Goal: Task Accomplishment & Management: Manage account settings

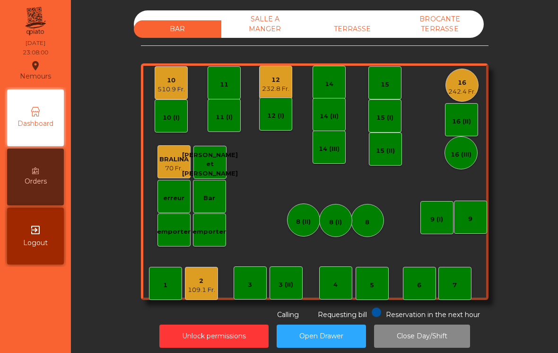
click at [210, 284] on div "2" at bounding box center [201, 280] width 27 height 9
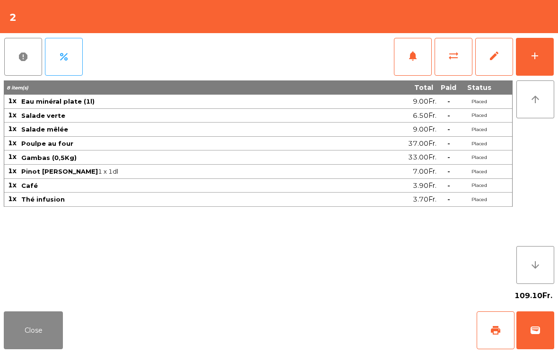
click at [553, 320] on button "wallet" at bounding box center [535, 330] width 38 height 38
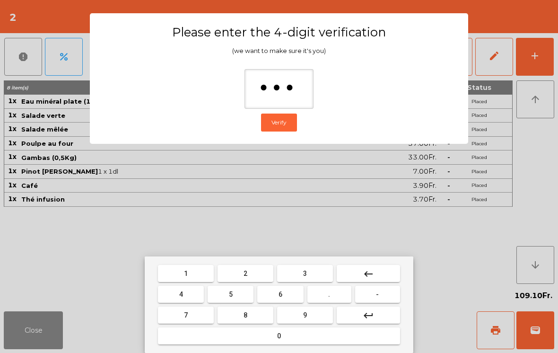
type input "****"
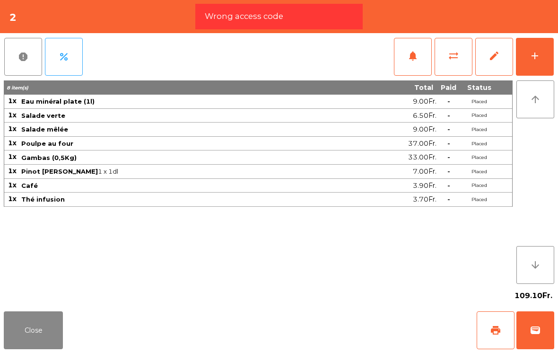
click at [539, 326] on span "wallet" at bounding box center [535, 329] width 11 height 11
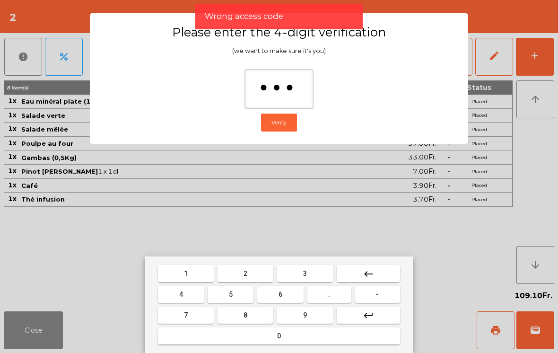
type input "****"
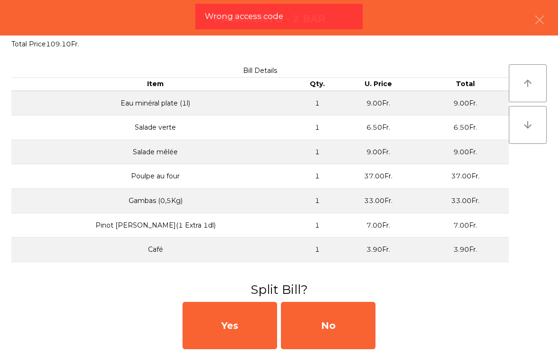
click at [322, 299] on div "Yes No" at bounding box center [279, 325] width 558 height 55
click at [345, 323] on div "No" at bounding box center [328, 325] width 95 height 47
click at [338, 321] on div "MB" at bounding box center [328, 325] width 95 height 47
click at [332, 331] on div "No" at bounding box center [328, 325] width 95 height 47
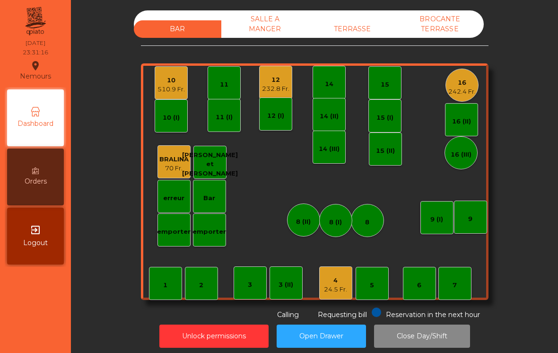
click at [320, 288] on div "4 24.5 Fr." at bounding box center [335, 282] width 33 height 33
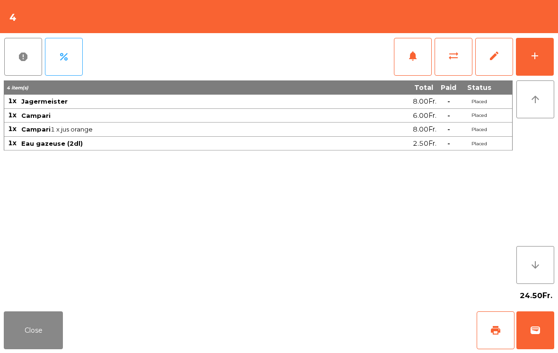
click at [532, 344] on button "wallet" at bounding box center [535, 330] width 38 height 38
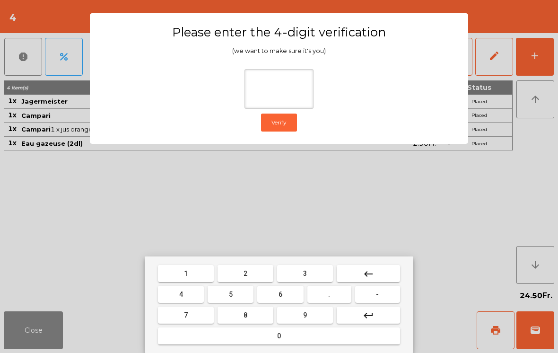
type input "*"
type input "****"
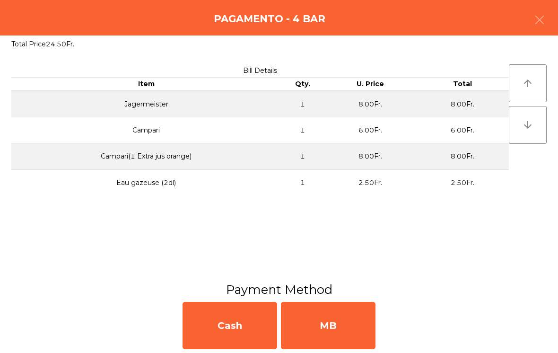
click at [352, 310] on div "MB" at bounding box center [328, 325] width 95 height 47
click at [345, 320] on div "No" at bounding box center [328, 325] width 95 height 47
click at [361, 324] on button "Open Drawer" at bounding box center [321, 335] width 89 height 23
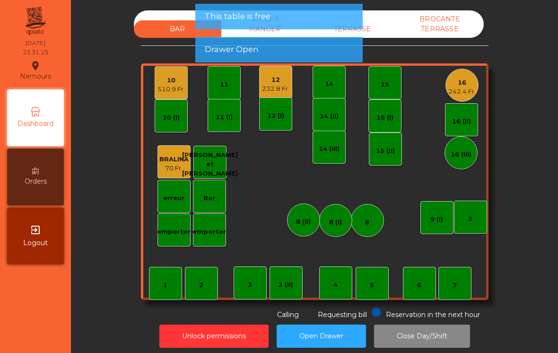
click at [275, 91] on div "232.8 Fr." at bounding box center [275, 88] width 27 height 9
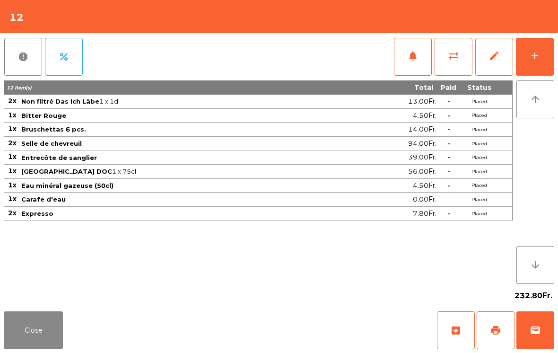
click at [536, 330] on span "wallet" at bounding box center [535, 329] width 11 height 11
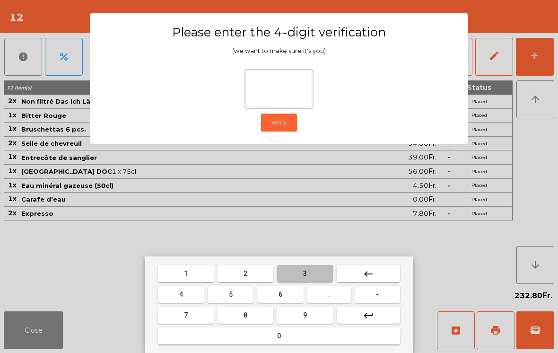
type input "*"
type input "****"
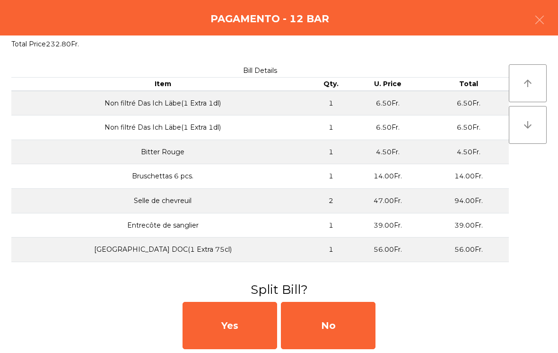
click at [341, 324] on div "No" at bounding box center [328, 325] width 95 height 47
click at [329, 326] on div "No" at bounding box center [328, 325] width 95 height 47
click at [329, 325] on div "No" at bounding box center [328, 325] width 95 height 47
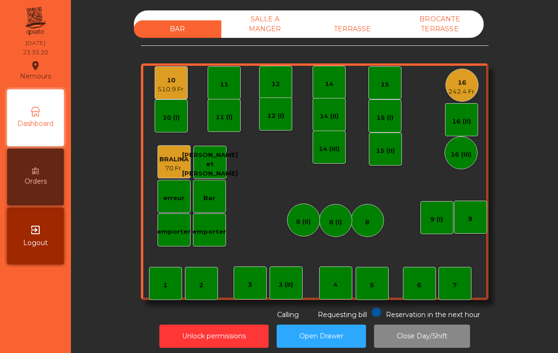
click at [167, 78] on div "10" at bounding box center [170, 80] width 27 height 9
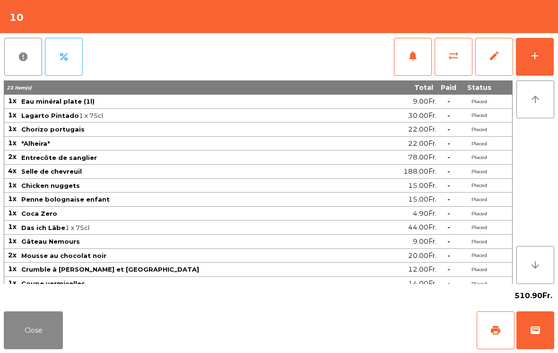
click at [503, 331] on button "print" at bounding box center [496, 330] width 38 height 38
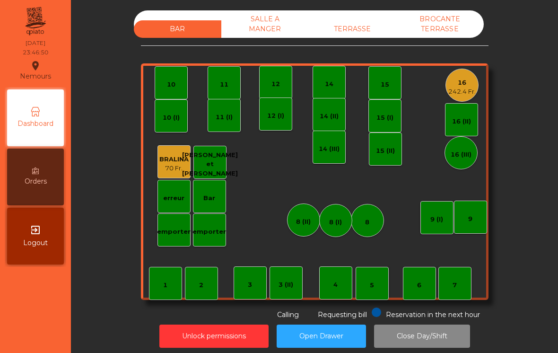
click at [469, 97] on div "16 242.4 Fr." at bounding box center [462, 85] width 33 height 33
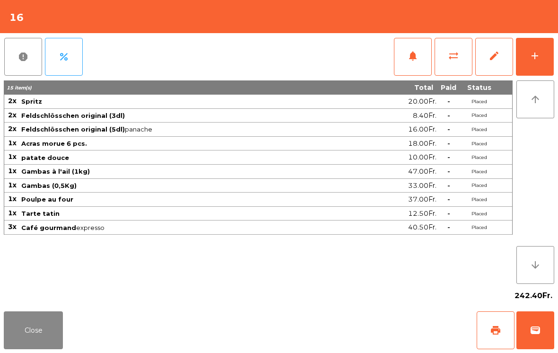
click at [481, 337] on button "print" at bounding box center [496, 330] width 38 height 38
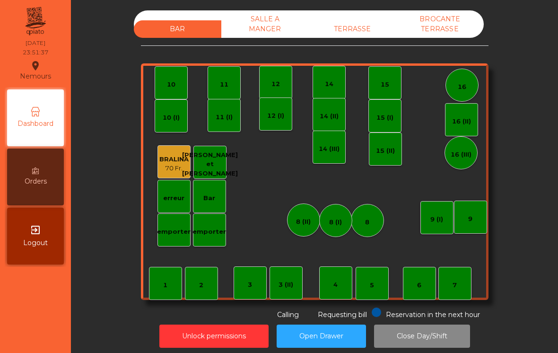
click at [435, 344] on button "Close Day/Shift" at bounding box center [422, 335] width 96 height 23
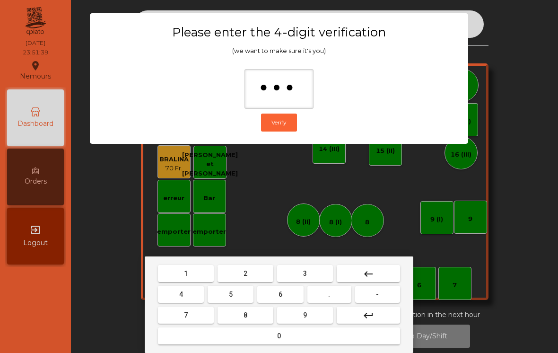
type input "****"
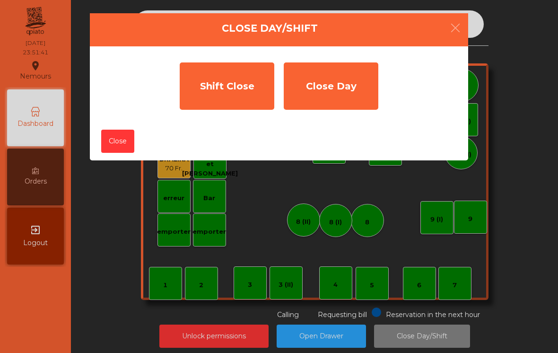
click at [228, 87] on div "Shift Close" at bounding box center [227, 85] width 95 height 47
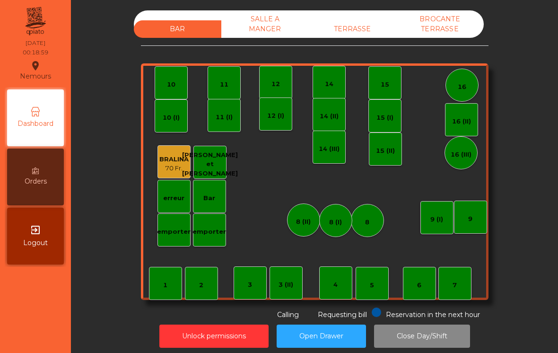
click at [436, 337] on button "Close Day/Shift" at bounding box center [422, 335] width 96 height 23
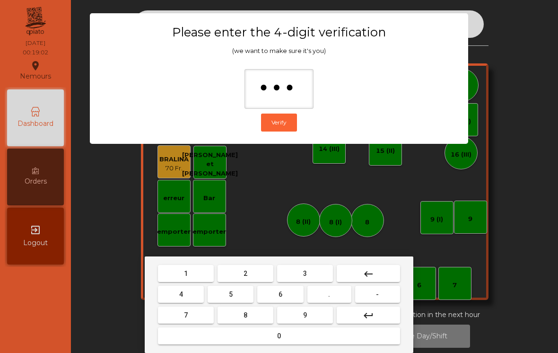
type input "****"
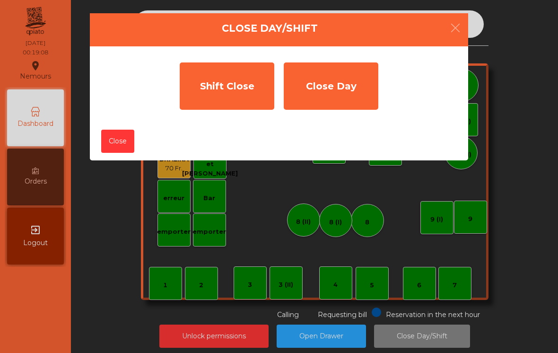
click at [215, 79] on div "Shift Close" at bounding box center [227, 85] width 95 height 47
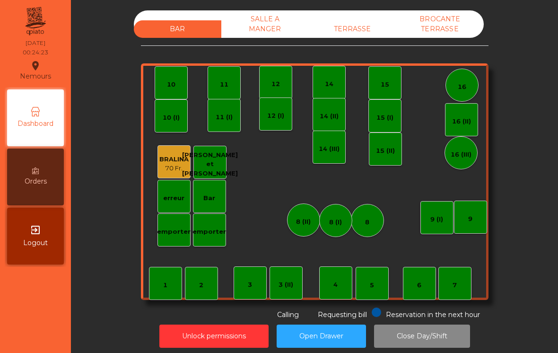
click at [259, 28] on div "SALLE A MANGER" at bounding box center [264, 23] width 87 height 27
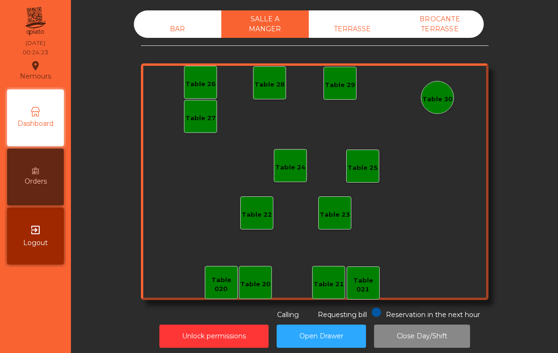
click at [366, 31] on div "TERRASSE" at bounding box center [352, 28] width 87 height 17
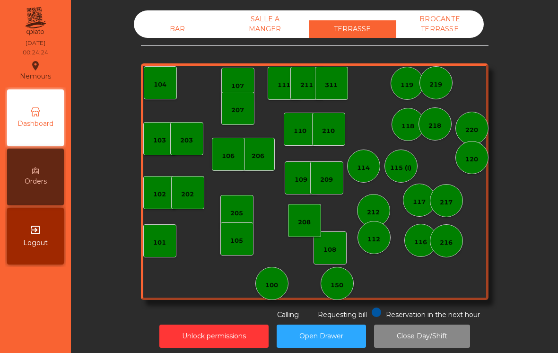
click at [456, 30] on div "BROCANTE TERRASSE" at bounding box center [439, 23] width 87 height 27
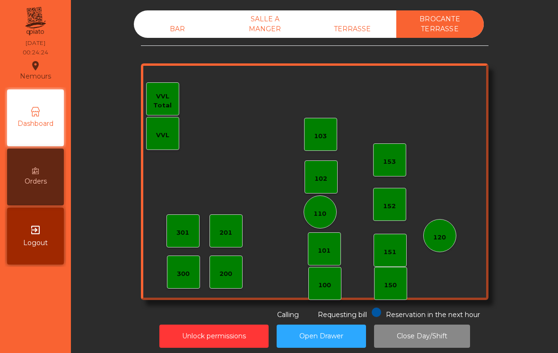
click at [166, 21] on div "BAR" at bounding box center [177, 28] width 87 height 17
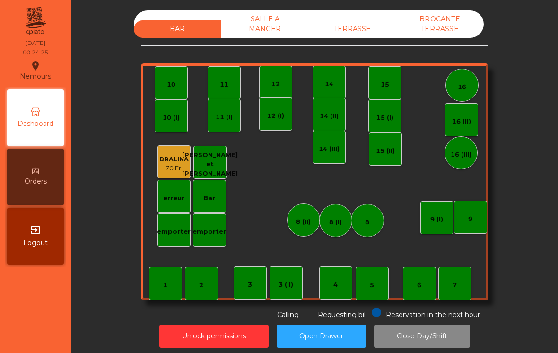
click at [446, 333] on button "Close Day/Shift" at bounding box center [422, 335] width 96 height 23
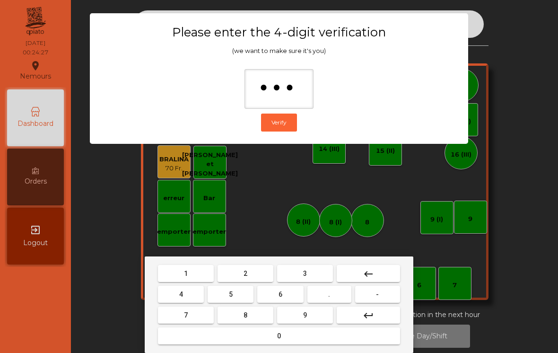
type input "****"
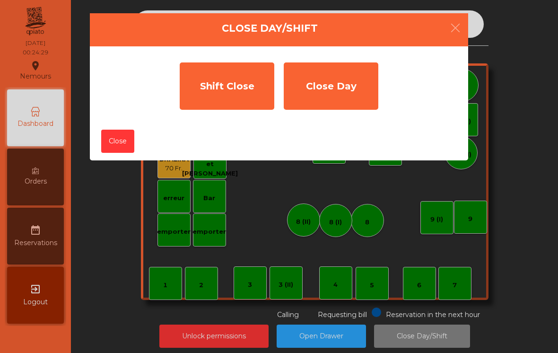
click at [339, 92] on div "Close Day" at bounding box center [331, 85] width 95 height 47
